Goal: Task Accomplishment & Management: Manage account settings

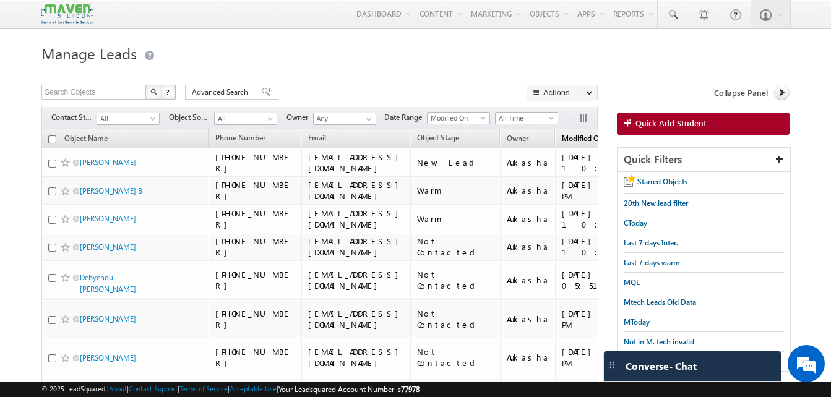
click at [571, 146] on link "Modified On (sorted descending)" at bounding box center [589, 139] width 66 height 16
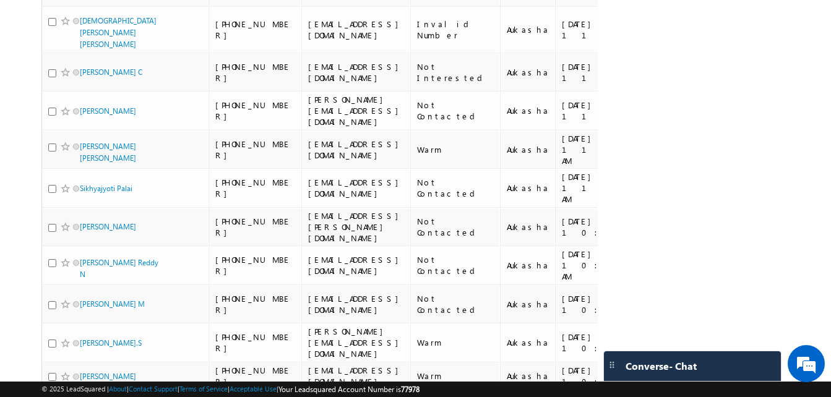
scroll to position [707, 0]
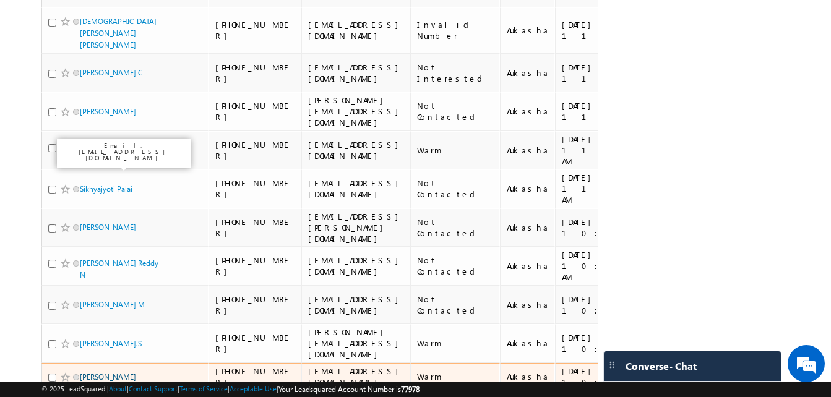
click at [113, 373] on link "ABHIJIT KARALE" at bounding box center [108, 377] width 56 height 9
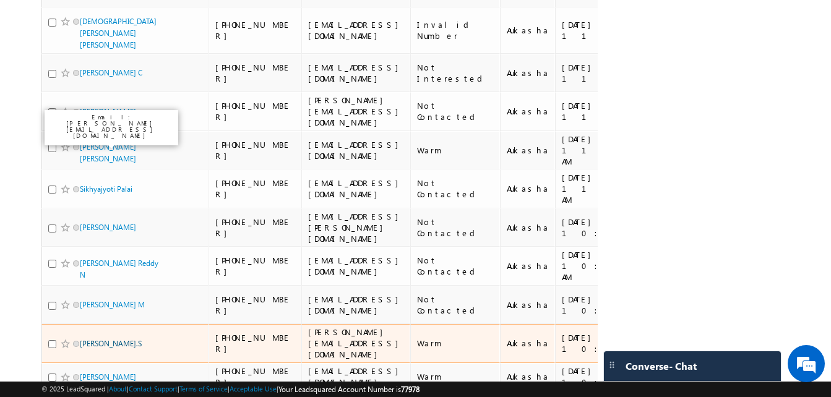
click at [108, 339] on link "Hemanth.S" at bounding box center [111, 343] width 62 height 9
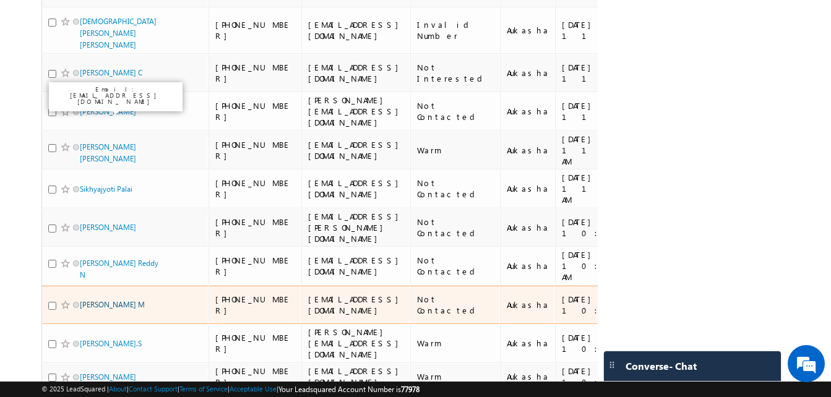
click at [106, 300] on link "Lavanya M" at bounding box center [112, 304] width 65 height 9
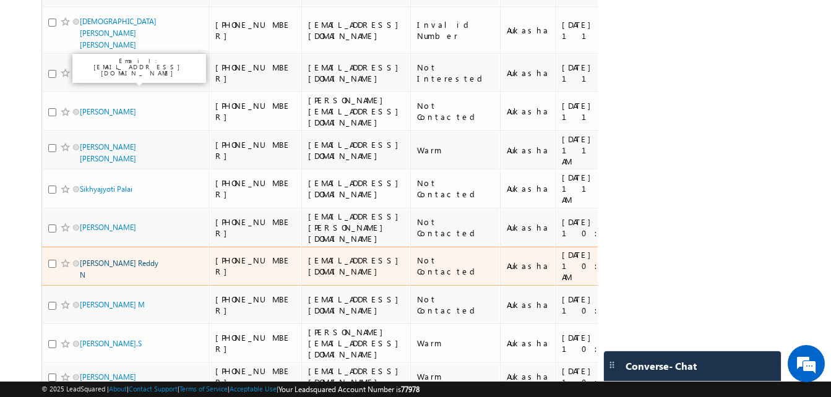
click at [121, 259] on link "Vishnu Vardhan Reddy N" at bounding box center [119, 269] width 79 height 21
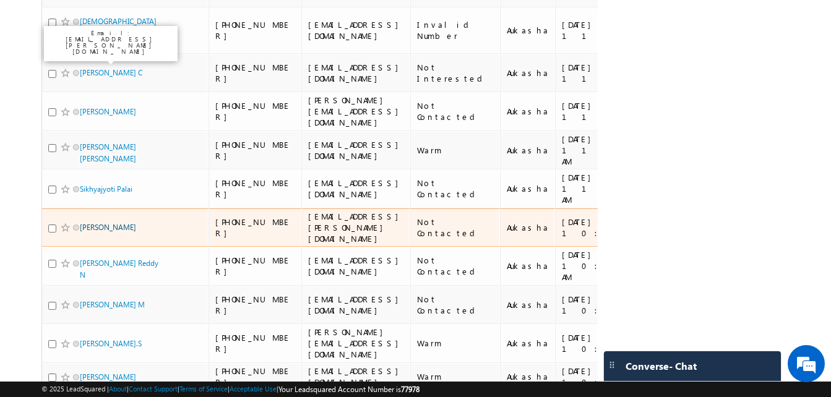
click at [97, 223] on link "Priya Soni" at bounding box center [108, 227] width 56 height 9
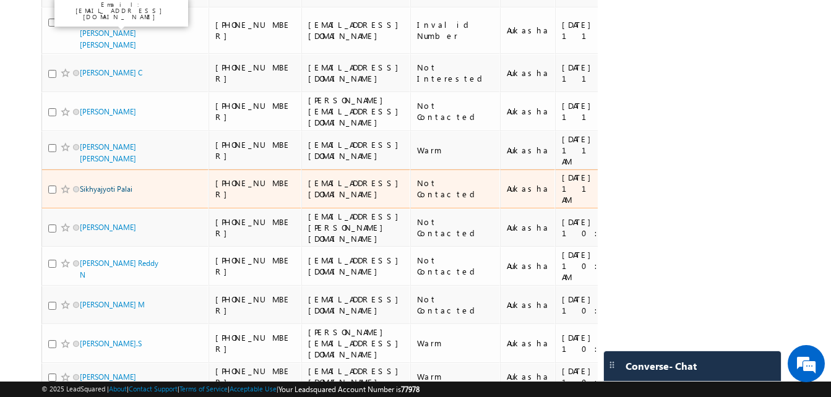
click at [113, 184] on link "Sikhyajyoti Palai" at bounding box center [106, 188] width 53 height 9
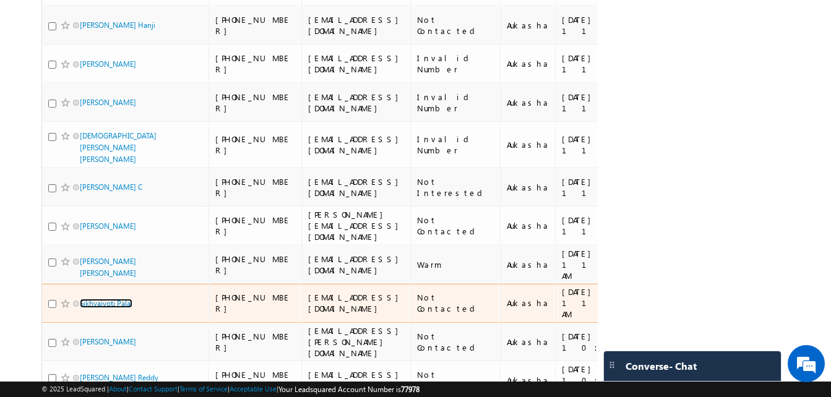
scroll to position [587, 0]
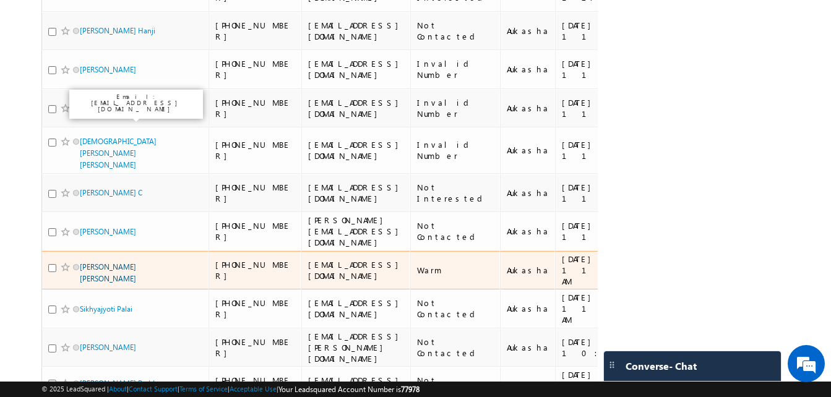
click at [103, 262] on link "JOE SHAJI PUTHUSERY" at bounding box center [108, 272] width 56 height 21
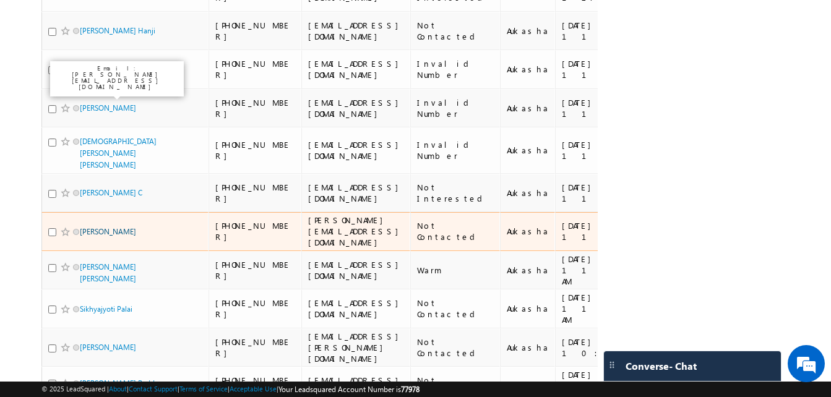
click at [105, 227] on link "BASKARAN" at bounding box center [108, 231] width 56 height 9
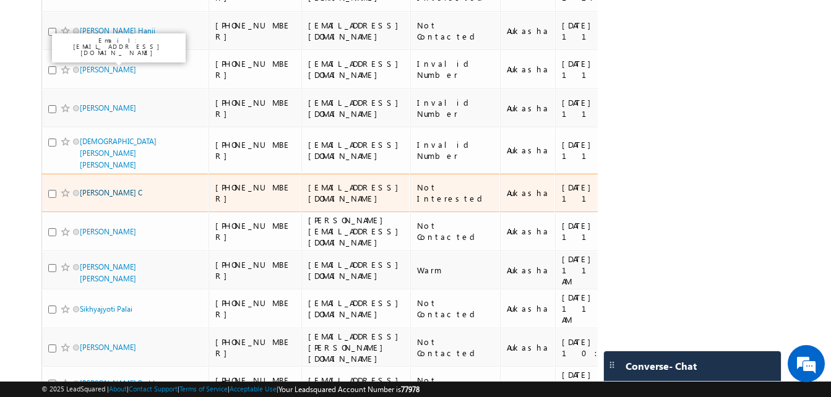
click at [102, 188] on link "Supritha C" at bounding box center [111, 192] width 63 height 9
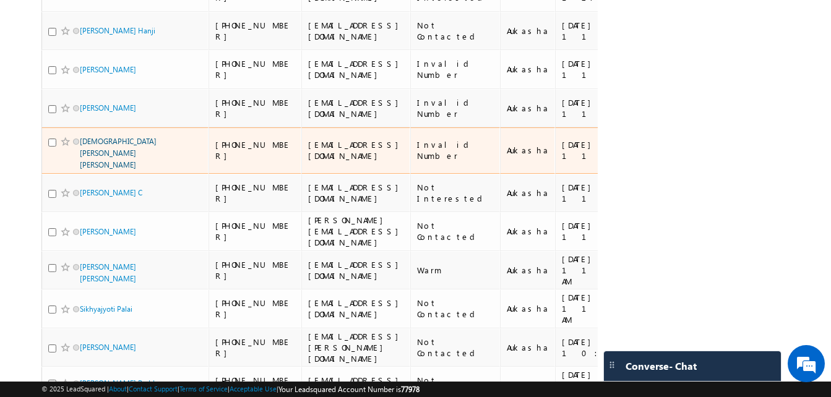
click at [119, 137] on link "Vishnu priya Lomada" at bounding box center [118, 153] width 77 height 33
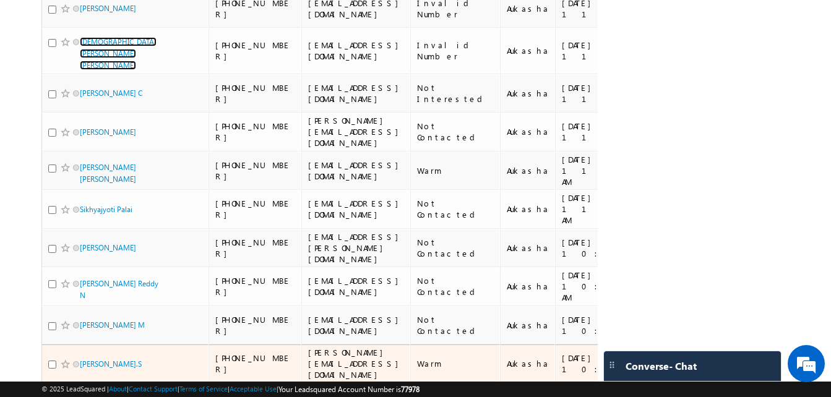
scroll to position [688, 0]
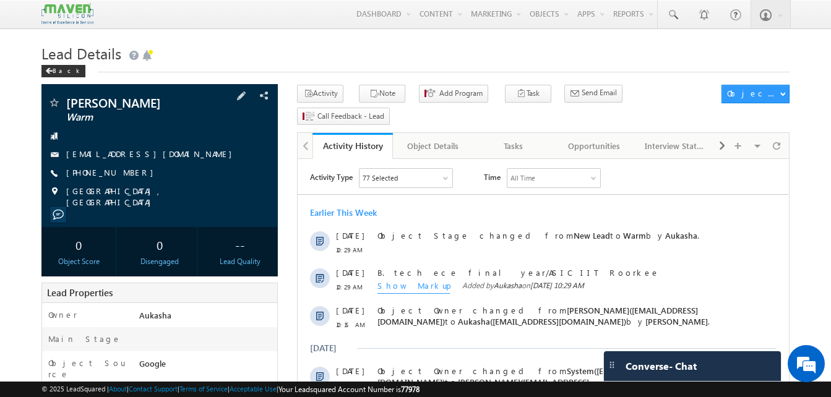
click at [128, 173] on div "+91-9552067110" at bounding box center [160, 173] width 224 height 12
click at [126, 174] on div "+91-9552067110" at bounding box center [160, 173] width 224 height 12
copy div "+91-9552067110"
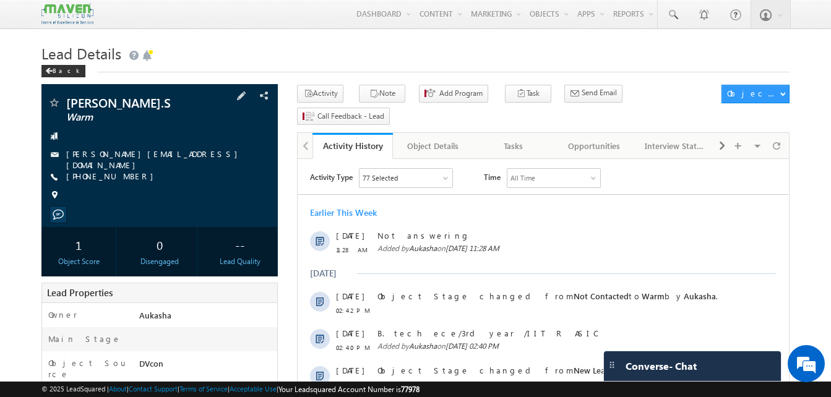
scroll to position [1, 0]
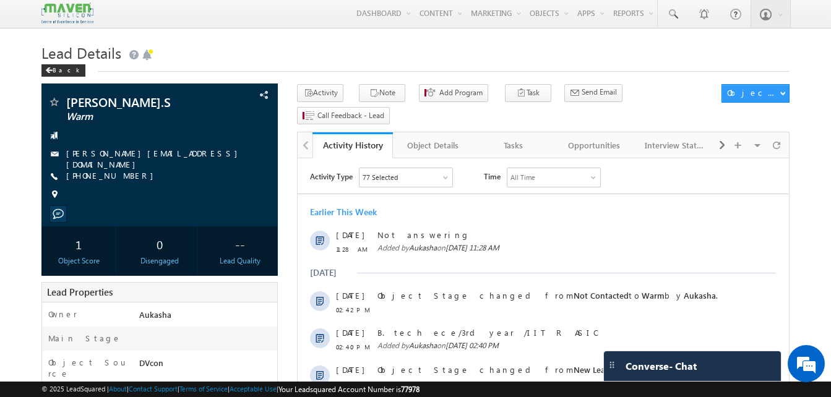
click at [267, 77] on div "Lead Details Back" at bounding box center [415, 62] width 748 height 45
drag, startPoint x: 137, startPoint y: 175, endPoint x: 127, endPoint y: 175, distance: 9.9
click at [127, 175] on div "+91-8637632162" at bounding box center [160, 176] width 224 height 12
copy div "+91-8637632162"
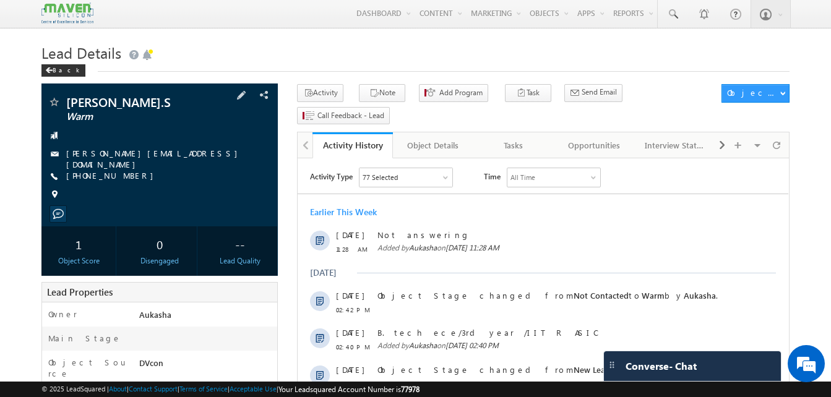
copy div "+91-8637632162"
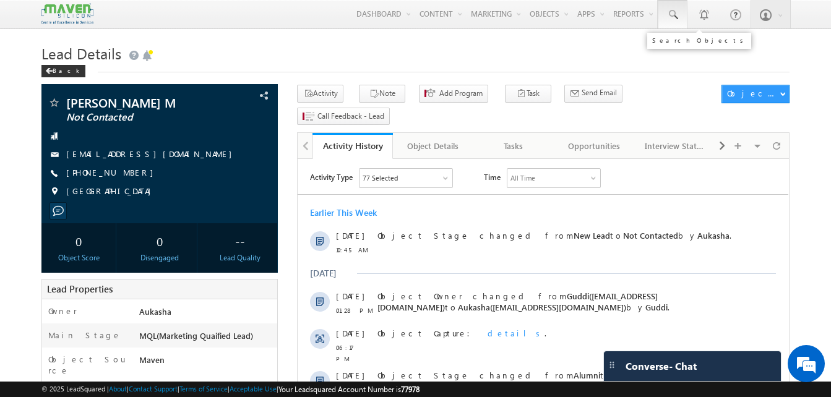
click at [683, 12] on link at bounding box center [673, 14] width 30 height 28
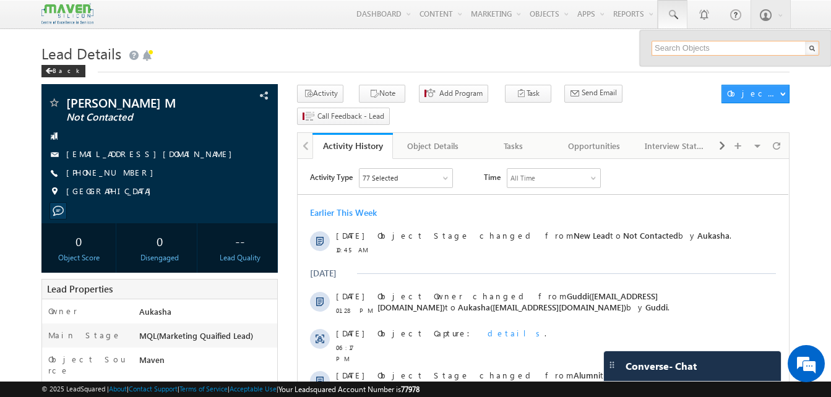
click at [686, 48] on input "text" at bounding box center [736, 48] width 168 height 15
paste input "[PHONE_NUMBER]"
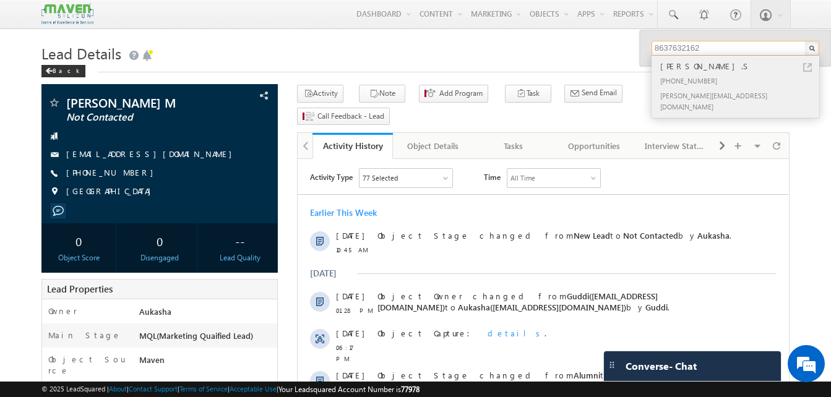
type input "8637632162"
click at [806, 67] on link at bounding box center [807, 67] width 9 height 9
click at [180, 51] on h1 "Lead Details" at bounding box center [415, 52] width 748 height 24
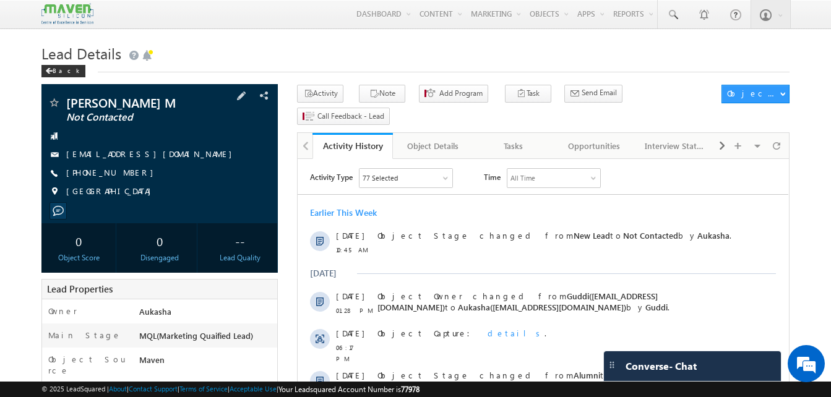
drag, startPoint x: 136, startPoint y: 176, endPoint x: 126, endPoint y: 174, distance: 10.7
click at [126, 174] on div "+91-9538412628" at bounding box center [160, 173] width 224 height 12
copy div "+91-9538412628"
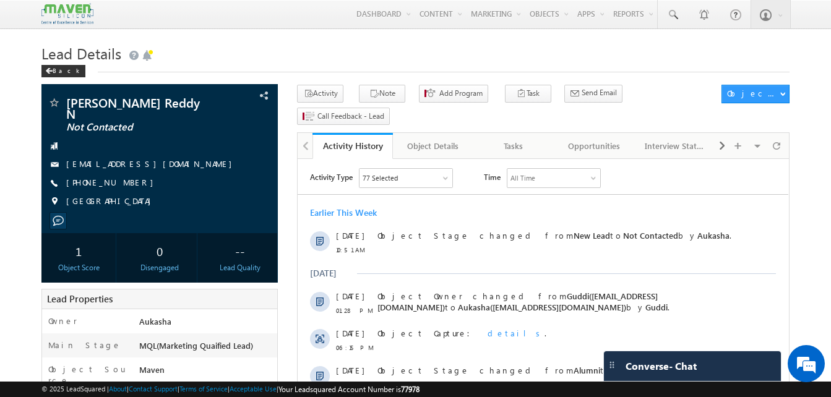
click at [285, 50] on h1 "Lead Details" at bounding box center [415, 52] width 748 height 24
drag, startPoint x: 132, startPoint y: 176, endPoint x: 126, endPoint y: 175, distance: 6.3
click at [126, 177] on div "+91-8686130318" at bounding box center [160, 183] width 224 height 12
copy div "+91-8686130318"
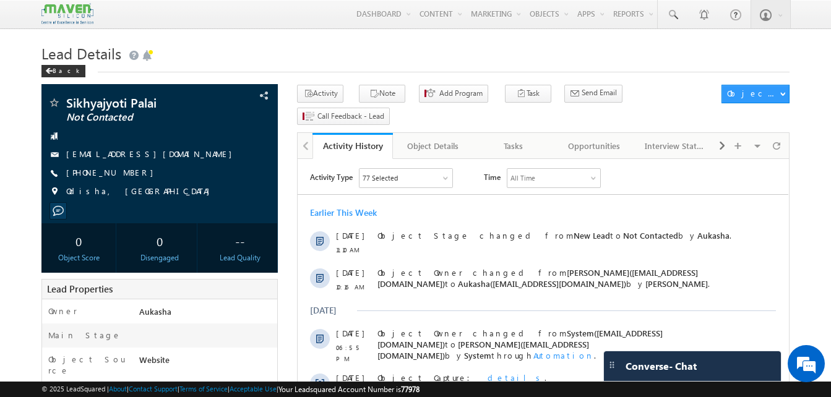
click at [292, 43] on h1 "Lead Details" at bounding box center [415, 52] width 748 height 24
click at [279, 69] on div "Back" at bounding box center [415, 68] width 748 height 8
click at [220, 56] on h1 "Lead Details" at bounding box center [415, 52] width 748 height 24
drag, startPoint x: 131, startPoint y: 168, endPoint x: 126, endPoint y: 176, distance: 9.8
click at [126, 176] on div "+91-7978086037" at bounding box center [160, 173] width 224 height 12
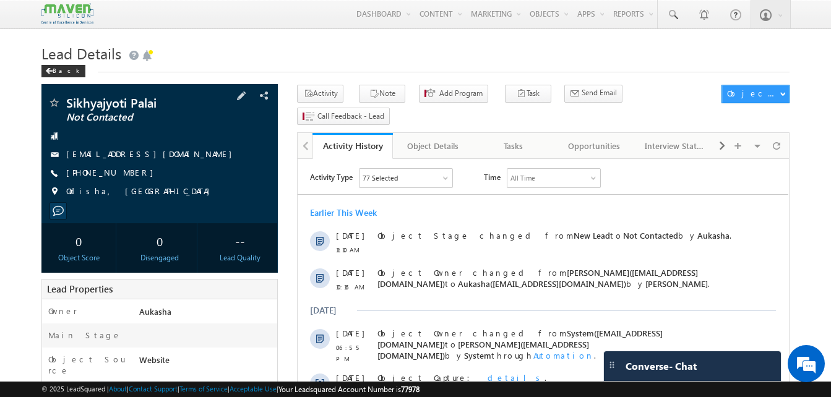
copy div "+91-7978086037"
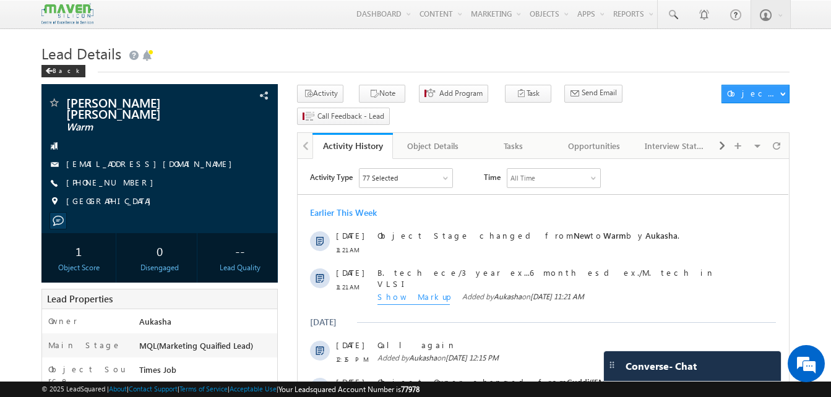
click at [254, 49] on h1 "Lead Details" at bounding box center [415, 52] width 748 height 24
click at [391, 97] on button "Note" at bounding box center [382, 94] width 46 height 18
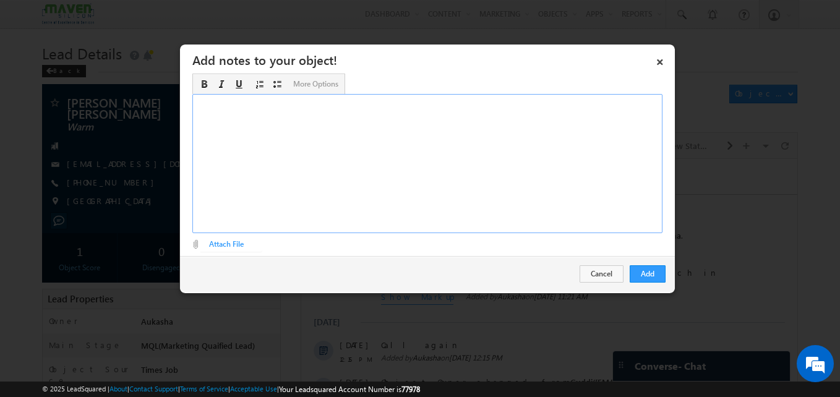
click at [277, 196] on div "Rich Text Editor, Description-inline-editor-div" at bounding box center [427, 163] width 470 height 139
click at [651, 273] on button "Add" at bounding box center [648, 274] width 36 height 17
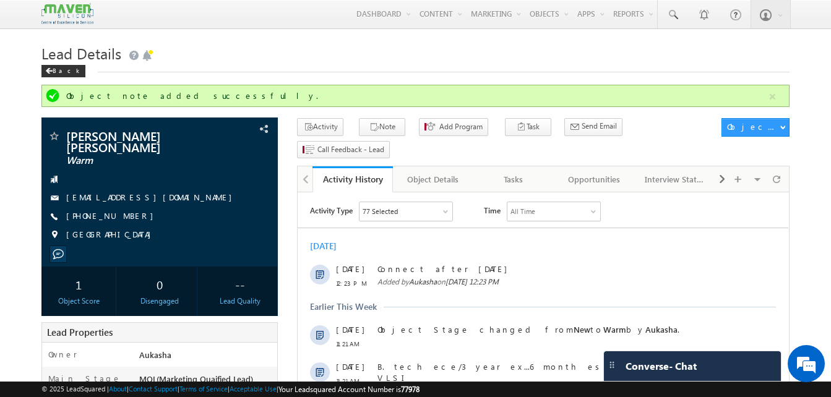
click at [127, 210] on div "+91-7259249701" at bounding box center [160, 216] width 224 height 12
copy div "+91-7259249701"
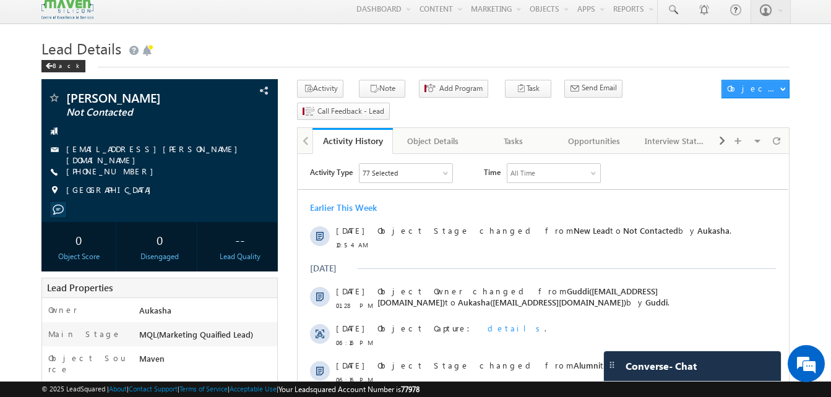
scroll to position [4, 0]
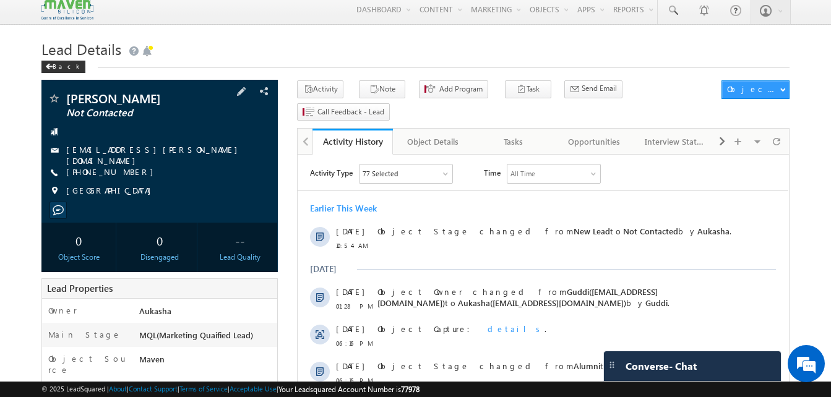
drag, startPoint x: 133, startPoint y: 170, endPoint x: 125, endPoint y: 172, distance: 8.3
click at [125, 172] on div "[PHONE_NUMBER]" at bounding box center [160, 172] width 224 height 12
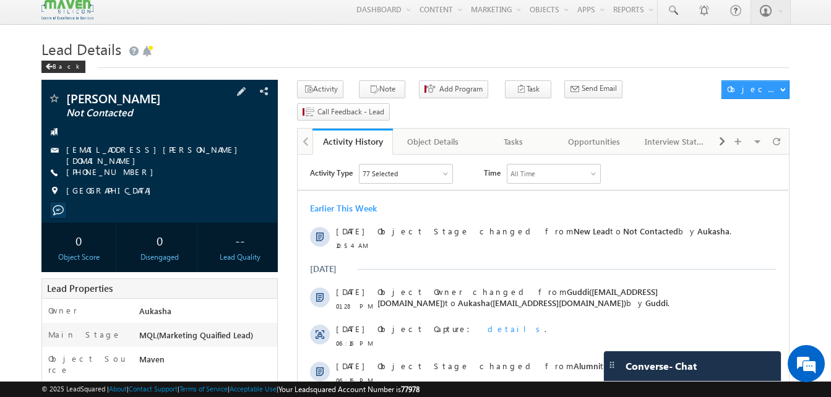
click at [126, 171] on div "+91-8319308190" at bounding box center [160, 172] width 224 height 12
copy div "+91-8319308190"
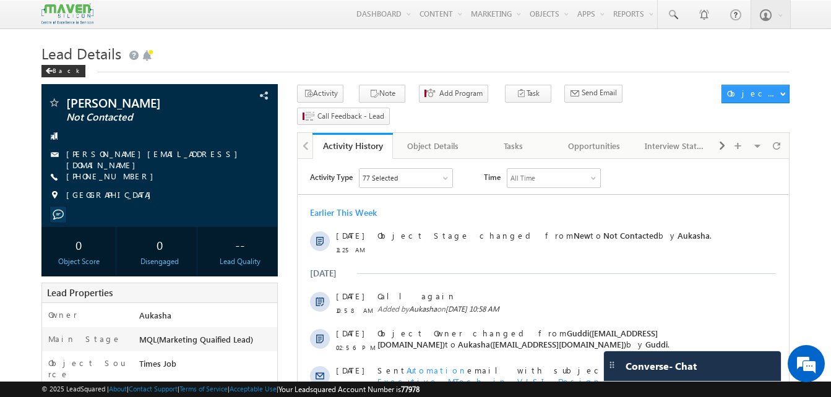
click at [222, 69] on div "Back" at bounding box center [415, 68] width 748 height 8
click at [238, 66] on div "Back" at bounding box center [415, 68] width 748 height 8
click at [126, 175] on div "[PHONE_NUMBER]" at bounding box center [160, 177] width 224 height 12
copy div "[PHONE_NUMBER]"
click at [336, 48] on h1 "Lead Details" at bounding box center [415, 52] width 748 height 24
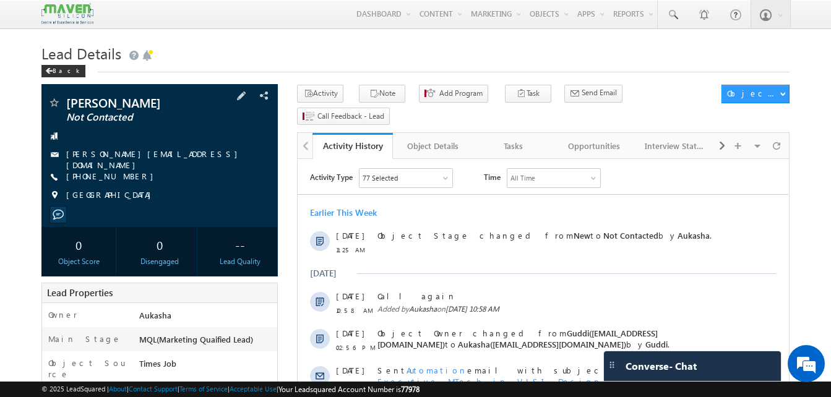
click at [126, 175] on div "[PHONE_NUMBER]" at bounding box center [160, 177] width 224 height 12
copy div "[PHONE_NUMBER]"
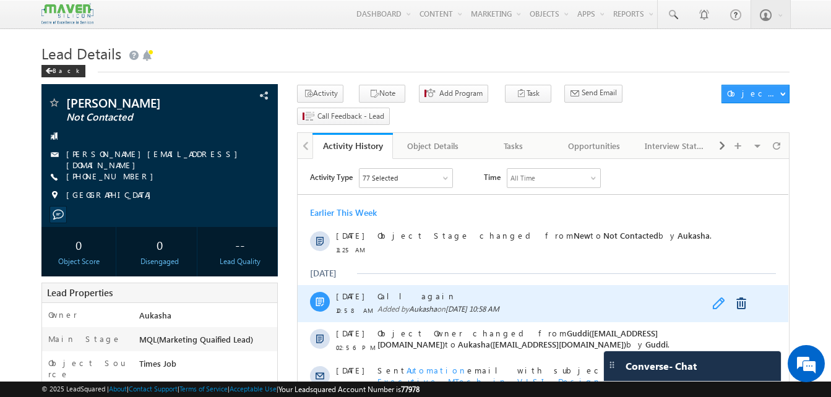
click at [720, 300] on link at bounding box center [719, 304] width 15 height 12
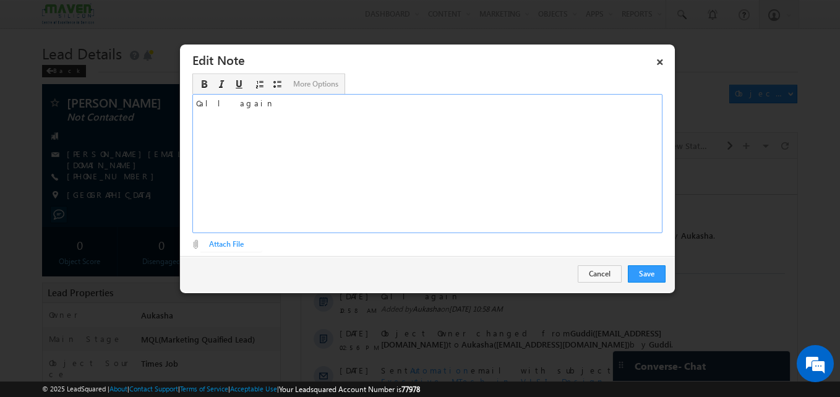
click at [384, 150] on div "Call again" at bounding box center [427, 163] width 470 height 139
click at [663, 269] on button "Save" at bounding box center [647, 274] width 38 height 17
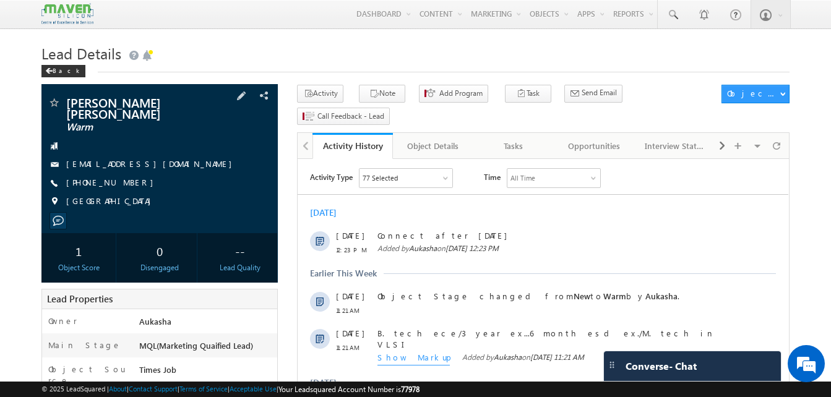
drag, startPoint x: 133, startPoint y: 173, endPoint x: 124, endPoint y: 172, distance: 8.8
click at [124, 177] on div "[PHONE_NUMBER]" at bounding box center [160, 183] width 224 height 12
copy div "[PHONE_NUMBER]"
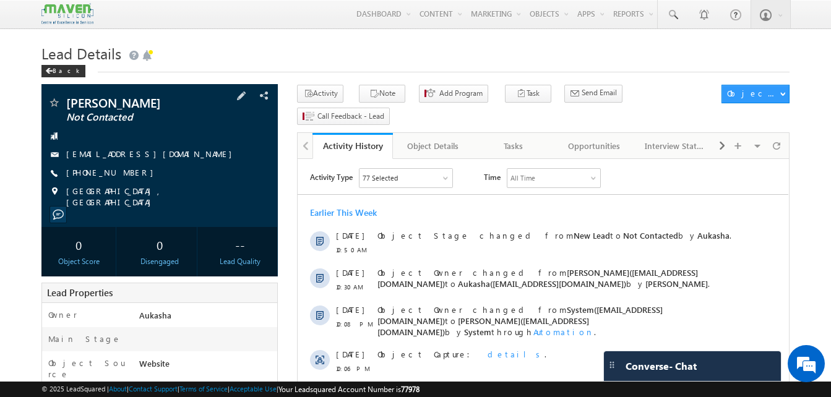
click at [126, 175] on div "+91-8360315042" at bounding box center [160, 173] width 224 height 12
copy div "+91-8360315042"
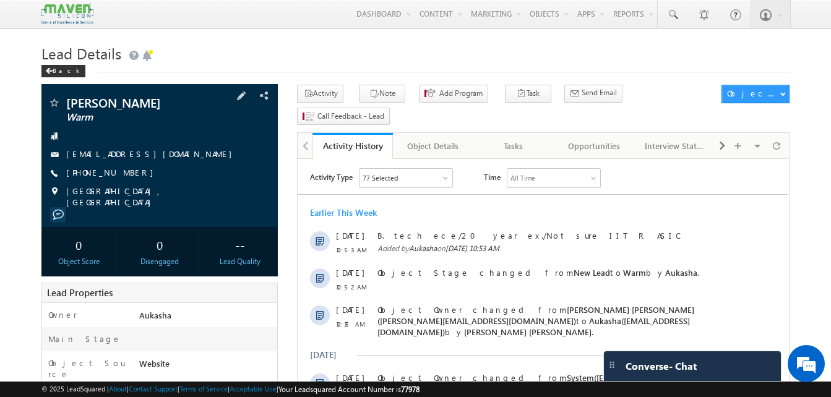
drag, startPoint x: 132, startPoint y: 175, endPoint x: 124, endPoint y: 175, distance: 7.5
click at [124, 175] on div "[PHONE_NUMBER]" at bounding box center [160, 173] width 224 height 12
copy div "[PHONE_NUMBER]"
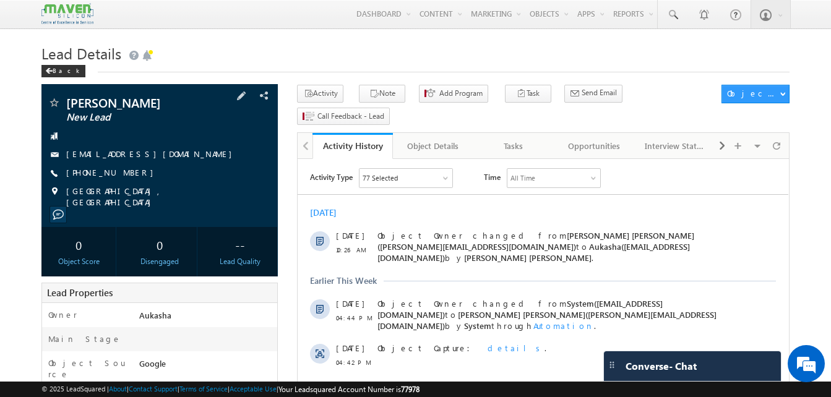
drag, startPoint x: 134, startPoint y: 173, endPoint x: 123, endPoint y: 170, distance: 11.2
click at [123, 170] on div "+91-9353411839" at bounding box center [160, 173] width 224 height 12
copy div "+91-9353411839"
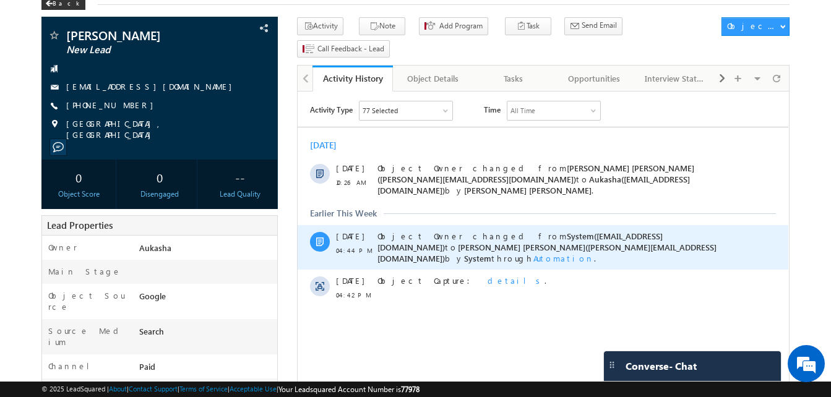
scroll to position [67, 0]
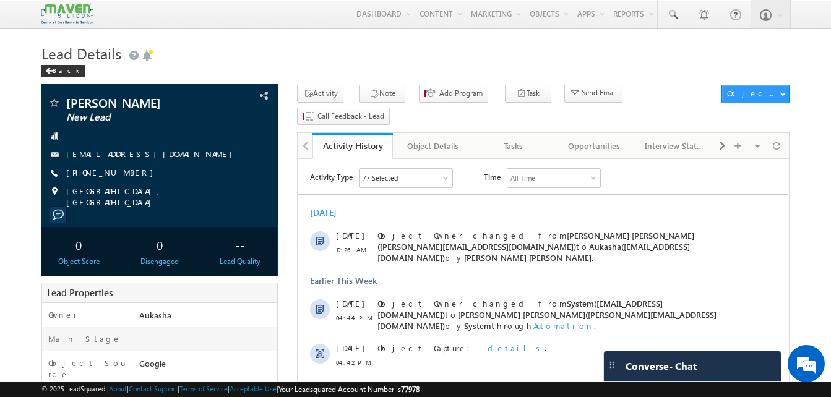
click at [229, 61] on h1 "Lead Details" at bounding box center [415, 52] width 748 height 24
drag, startPoint x: 113, startPoint y: 110, endPoint x: 67, endPoint y: 102, distance: 46.5
click at [67, 102] on div "[PERSON_NAME] New Lead [EMAIL_ADDRESS][DOMAIN_NAME] [PHONE_NUMBER]" at bounding box center [160, 152] width 224 height 111
copy div "[PERSON_NAME] New Lead"
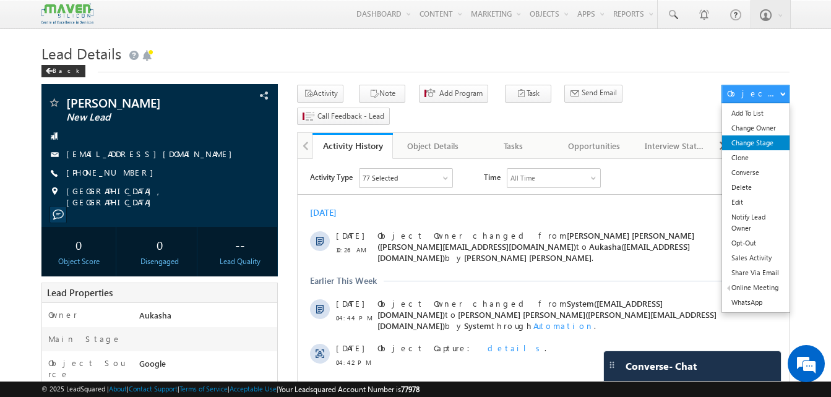
click at [769, 145] on link "Change Stage" at bounding box center [755, 143] width 67 height 15
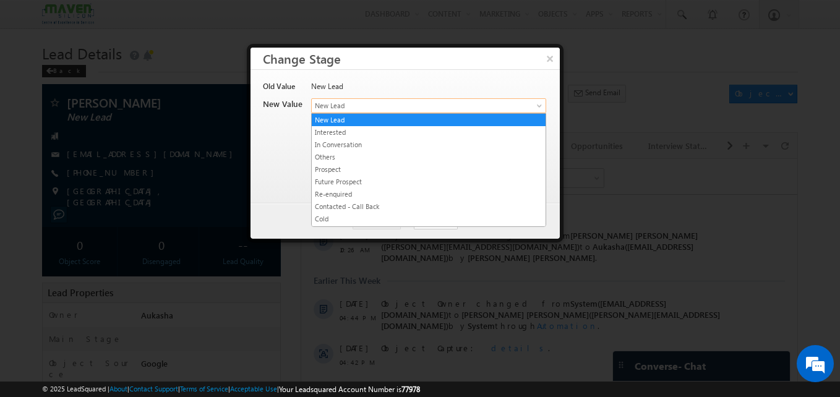
click at [461, 109] on span "New Lead" at bounding box center [408, 105] width 193 height 11
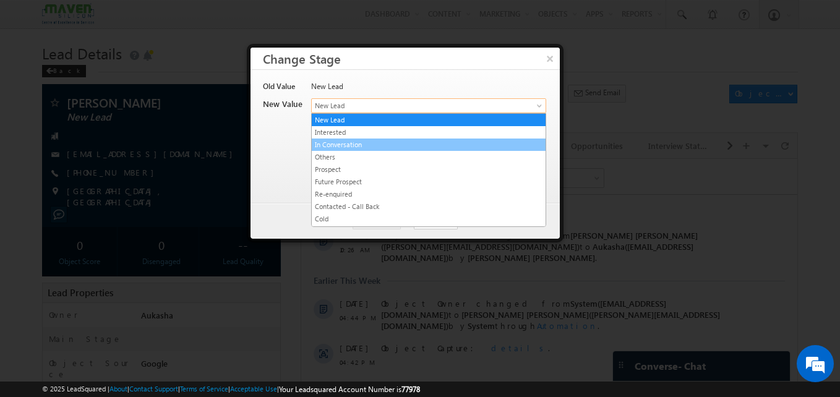
scroll to position [234, 0]
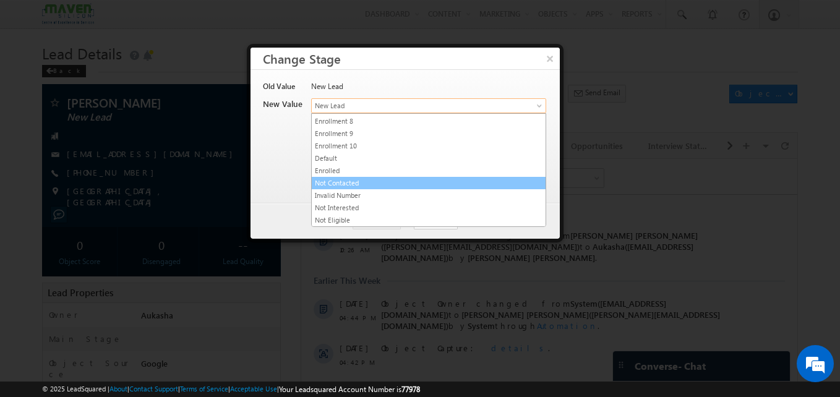
click at [375, 178] on link "Not Contacted" at bounding box center [429, 183] width 234 height 11
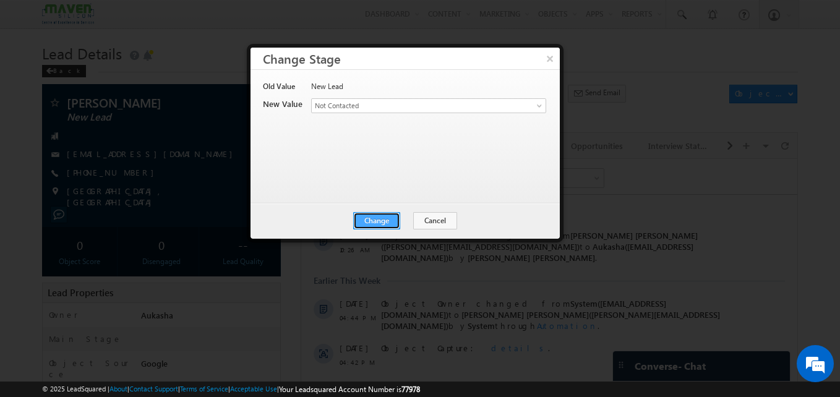
click at [398, 220] on button "Change" at bounding box center [376, 220] width 47 height 17
